Goal: Transaction & Acquisition: Download file/media

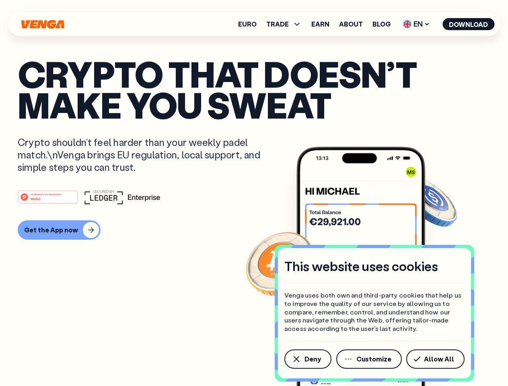
click at [254, 193] on div "#1 PRODUCT OF THE MONTH Web3" at bounding box center [254, 197] width 473 height 14
click at [307, 359] on span "Deny" at bounding box center [313, 359] width 16 height 6
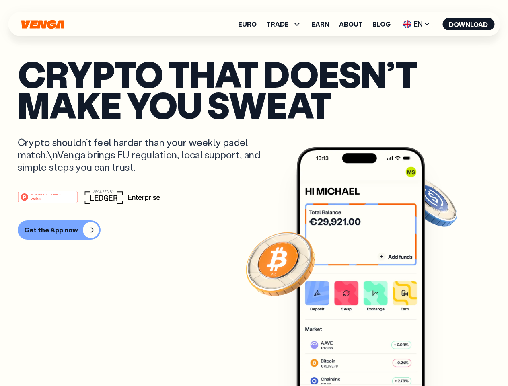
click at [370, 359] on img at bounding box center [361, 282] width 129 height 270
click at [437, 359] on article "Crypto that doesn’t make you sweat Crypto shouldn’t feel harder than your weekl…" at bounding box center [254, 209] width 473 height 302
click at [286, 24] on span "TRADE" at bounding box center [277, 24] width 23 height 6
click at [417, 24] on span "EN" at bounding box center [416, 24] width 33 height 13
click at [469, 24] on button "Download" at bounding box center [469, 24] width 52 height 12
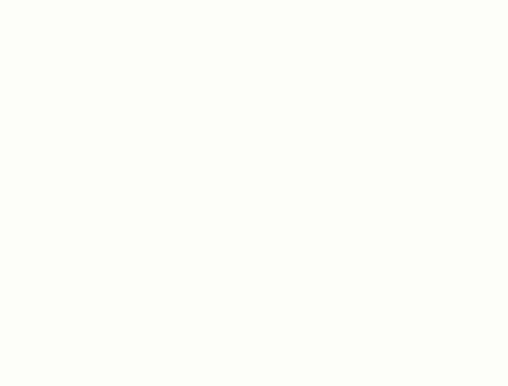
click at [58, 0] on html "This website uses cookies Venga uses both own and third-party cookies that help…" at bounding box center [254, 0] width 508 height 0
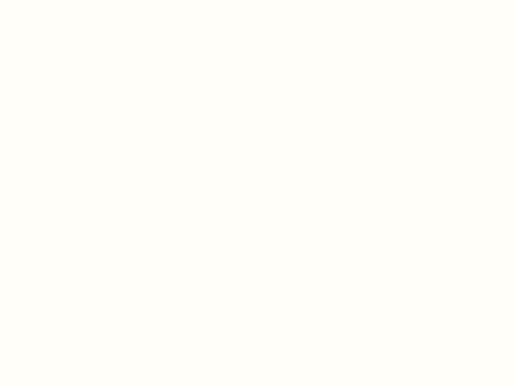
click at [49, 0] on html "This website uses cookies Venga uses both own and third-party cookies that help…" at bounding box center [257, 0] width 515 height 0
